Goal: Information Seeking & Learning: Learn about a topic

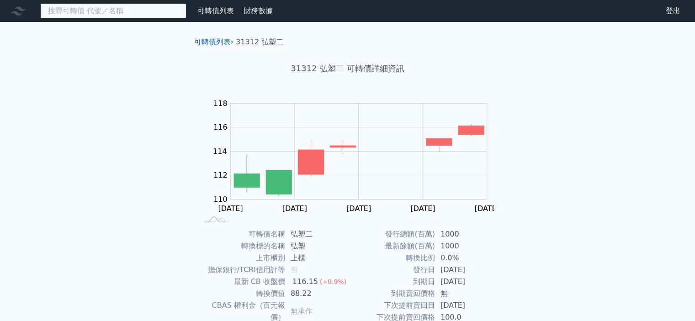
click at [106, 14] on input at bounding box center [113, 11] width 146 height 16
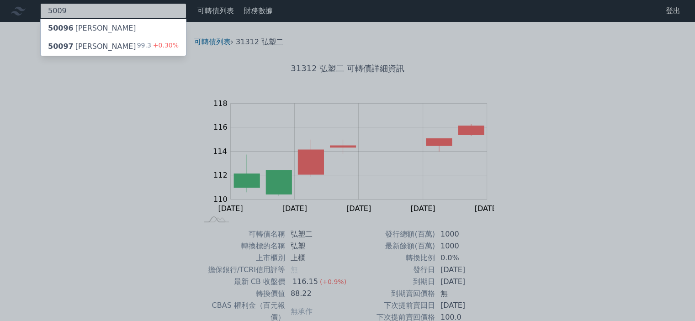
type input "5009"
click at [111, 49] on div "50097 榮剛七 99.3 +0.30%" at bounding box center [113, 46] width 145 height 18
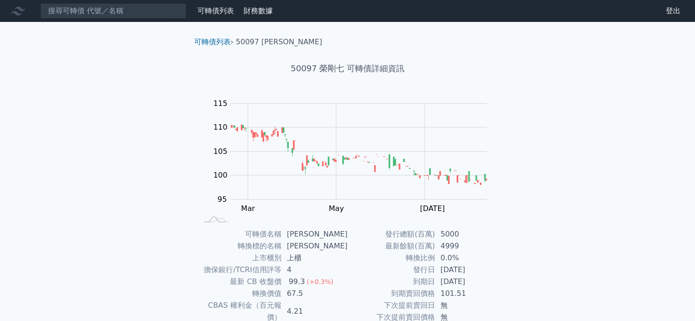
click at [212, 9] on link "可轉債列表" at bounding box center [215, 10] width 37 height 9
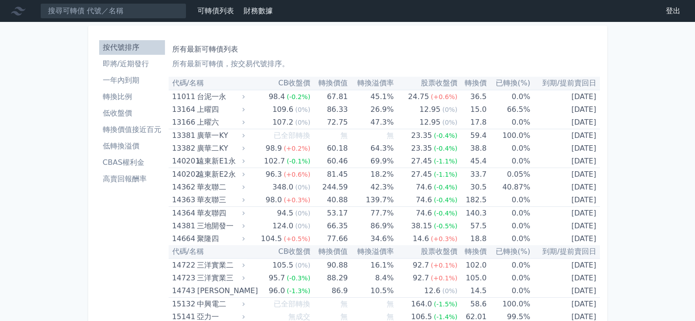
click at [136, 127] on li "轉換價值接近百元" at bounding box center [132, 129] width 66 height 11
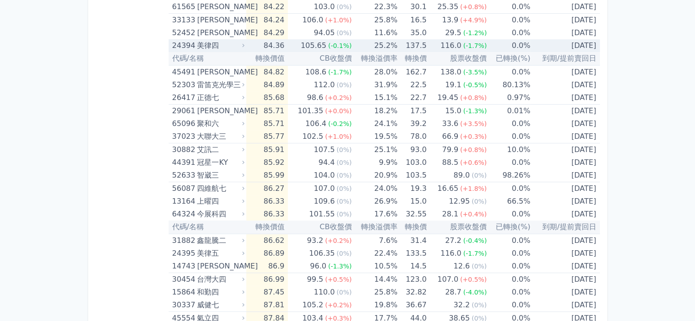
scroll to position [457, 0]
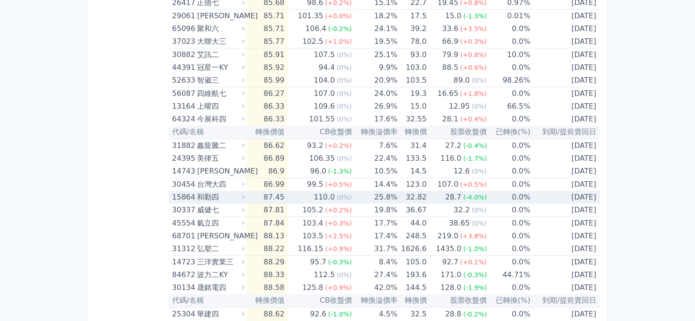
click at [202, 196] on div "和勤四" at bounding box center [220, 197] width 46 height 13
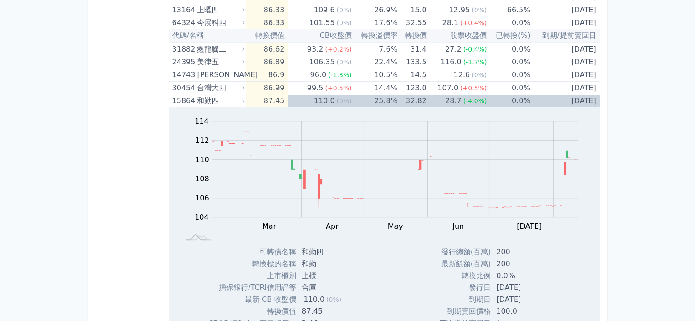
scroll to position [548, 0]
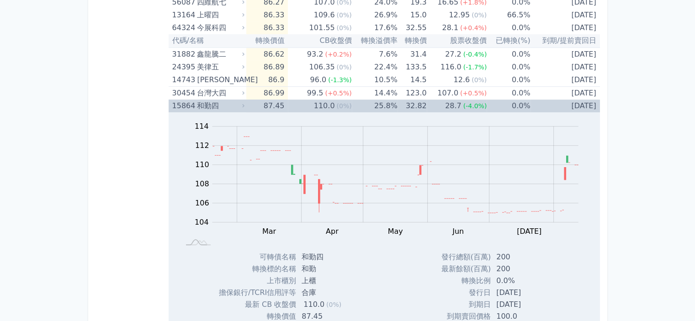
click at [212, 105] on div "和勤四" at bounding box center [220, 106] width 46 height 13
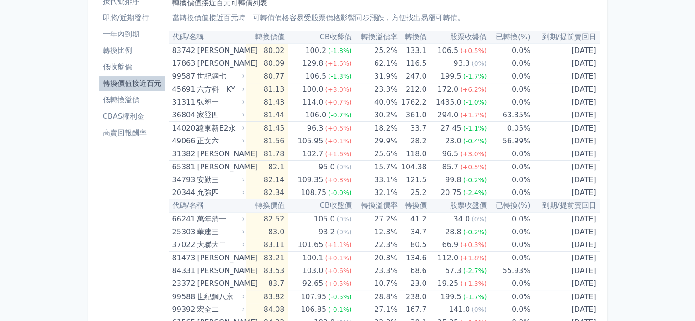
scroll to position [0, 0]
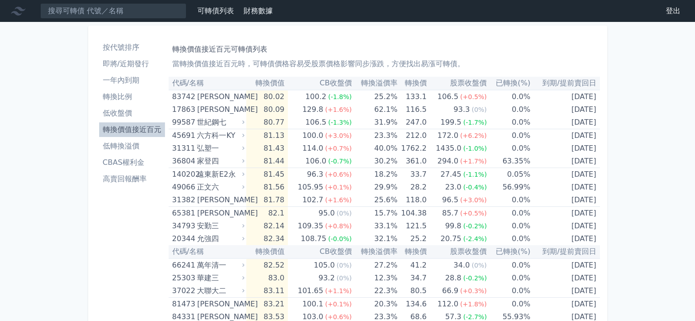
click at [132, 65] on li "即將/近期發行" at bounding box center [132, 63] width 66 height 11
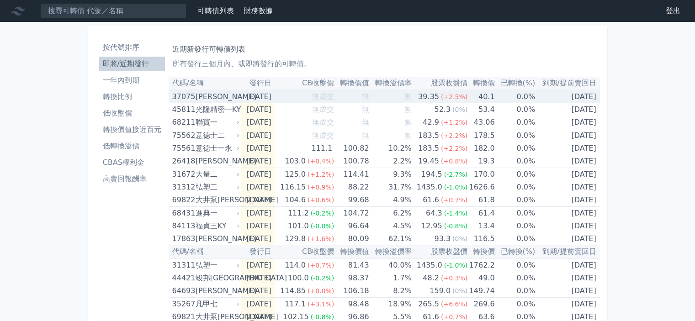
click at [205, 97] on div "[PERSON_NAME]" at bounding box center [217, 96] width 42 height 13
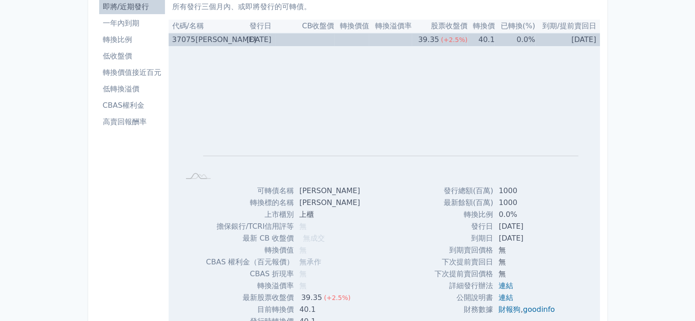
scroll to position [46, 0]
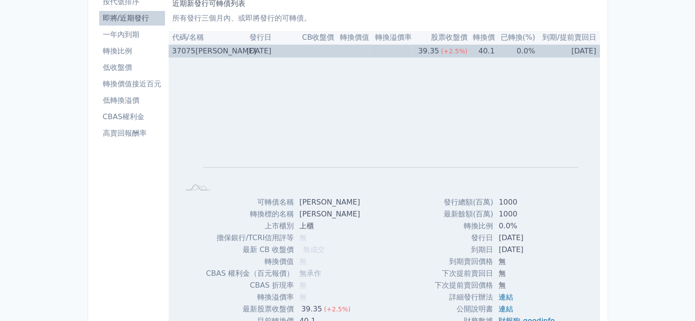
click at [190, 50] on div "37075" at bounding box center [182, 51] width 21 height 13
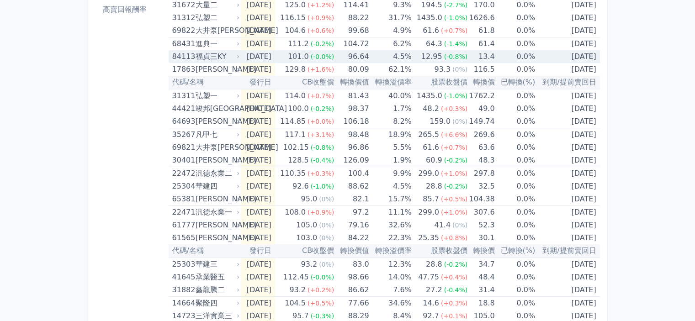
scroll to position [183, 0]
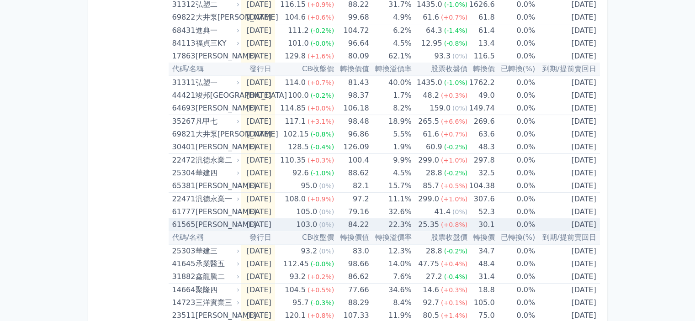
click at [202, 224] on div "[PERSON_NAME]" at bounding box center [217, 224] width 42 height 13
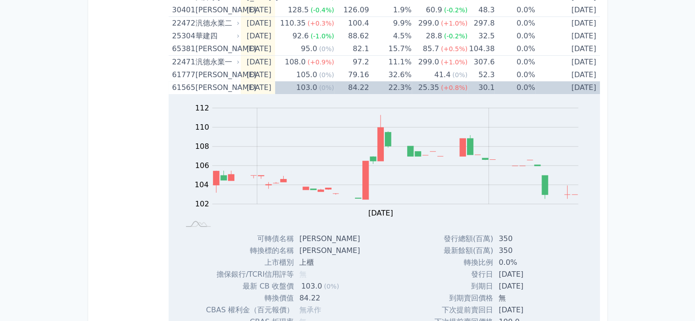
scroll to position [366, 0]
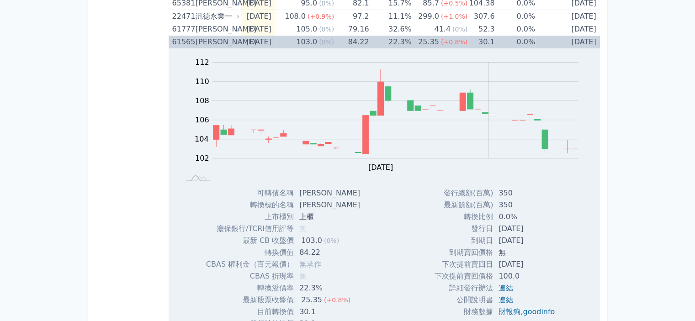
click at [201, 40] on div "[PERSON_NAME]" at bounding box center [217, 42] width 42 height 13
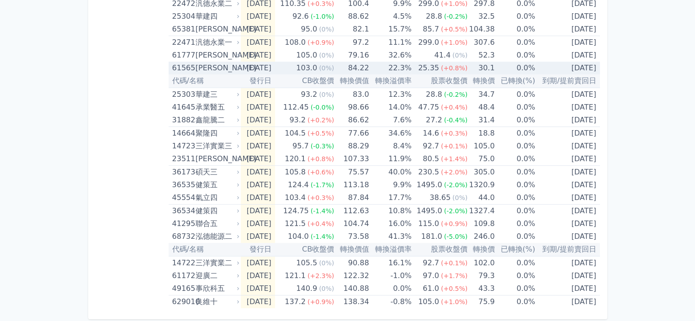
click at [185, 68] on div "61565" at bounding box center [182, 68] width 21 height 13
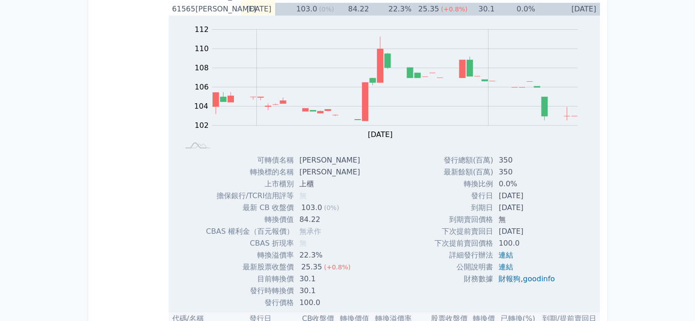
scroll to position [457, 0]
